Goal: Information Seeking & Learning: Find contact information

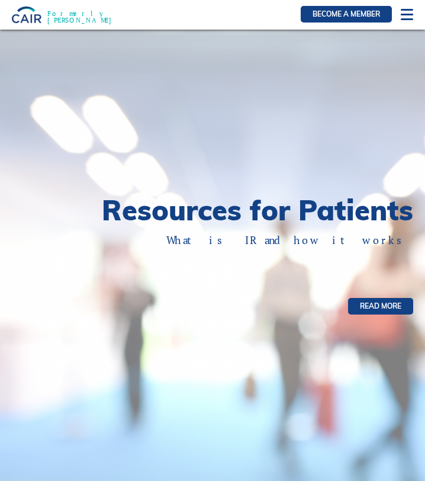
click at [405, 15] on div at bounding box center [407, 15] width 12 height 12
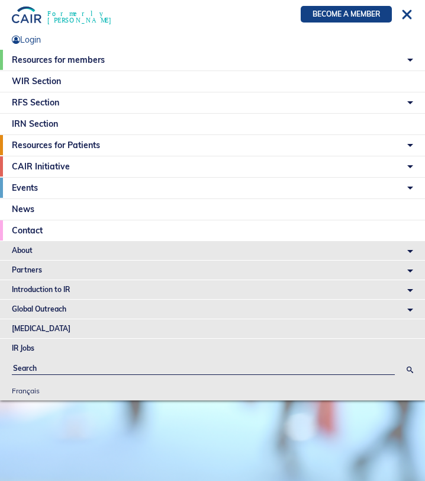
click at [27, 250] on li "About Vision and Mission Board of Directors Annual Reports Financial Statements…" at bounding box center [212, 250] width 425 height 19
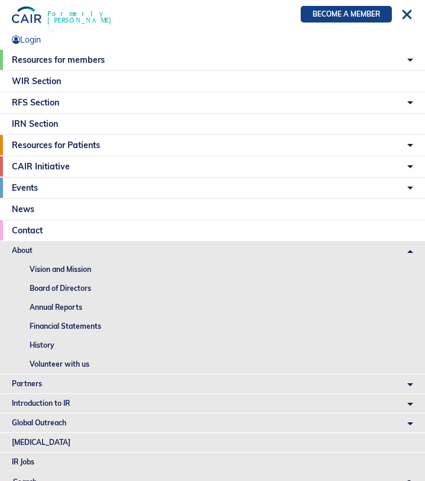
click at [30, 224] on link "Contact" at bounding box center [212, 230] width 425 height 20
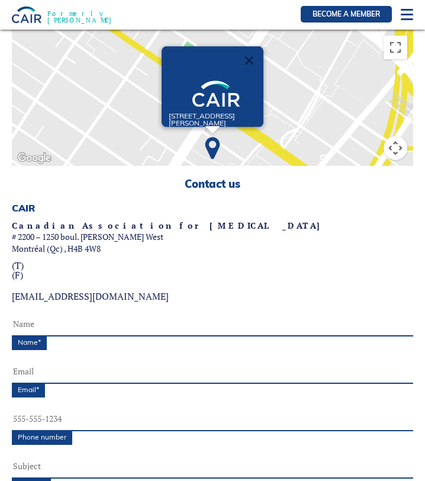
drag, startPoint x: 13, startPoint y: 226, endPoint x: 103, endPoint y: 248, distance: 92.8
click at [103, 248] on p "Canadian Association for [MEDICAL_DATA] # 2200 – 1250 boul. [PERSON_NAME][STREE…" at bounding box center [167, 237] width 311 height 35
copy p "Canadian Association for [MEDICAL_DATA] # 2200 – 1250 boul. [PERSON_NAME][STREE…"
click at [27, 15] on img at bounding box center [27, 15] width 30 height 16
click at [24, 15] on img at bounding box center [27, 15] width 30 height 16
